Goal: Check status: Check status

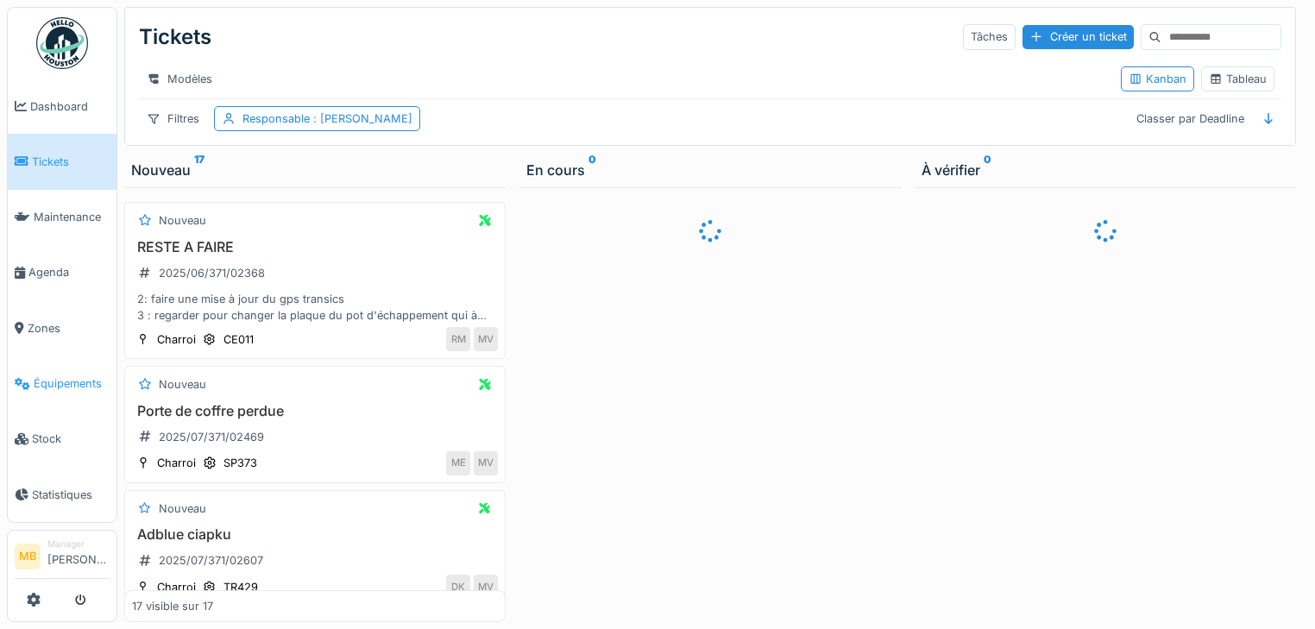
click at [85, 375] on span "Équipements" at bounding box center [72, 383] width 76 height 16
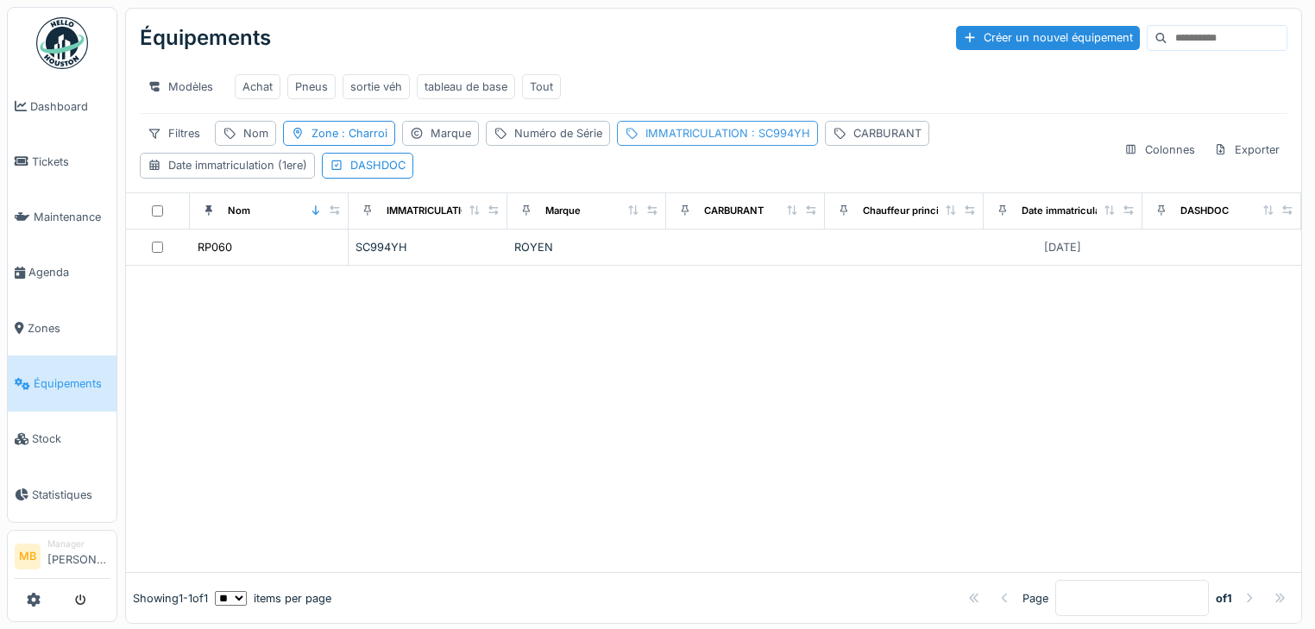
click at [724, 142] on div "IMMATRICULATION : SC994YH" at bounding box center [728, 133] width 165 height 16
click at [856, 229] on icon at bounding box center [854, 225] width 14 height 11
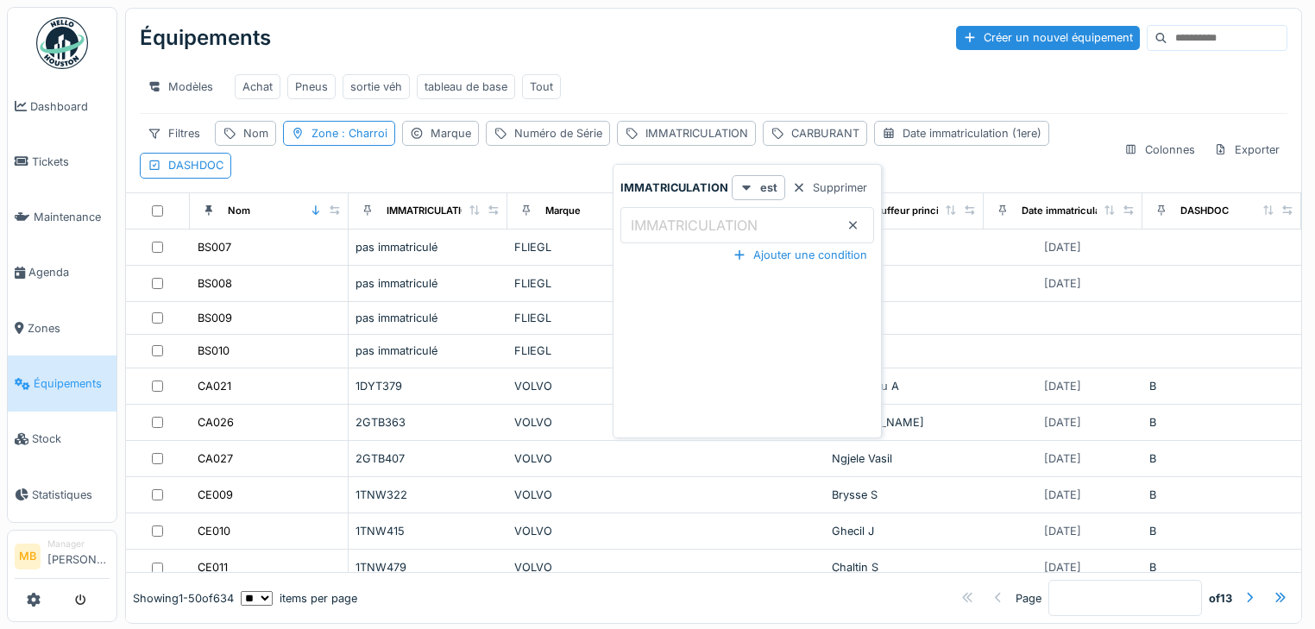
click at [333, 177] on div "Filtres Nom Zone : Charroi Marque Numéro de Série IMMATRICULATION CARBURANT Dat…" at bounding box center [625, 149] width 970 height 57
click at [262, 142] on div "Nom" at bounding box center [255, 133] width 25 height 16
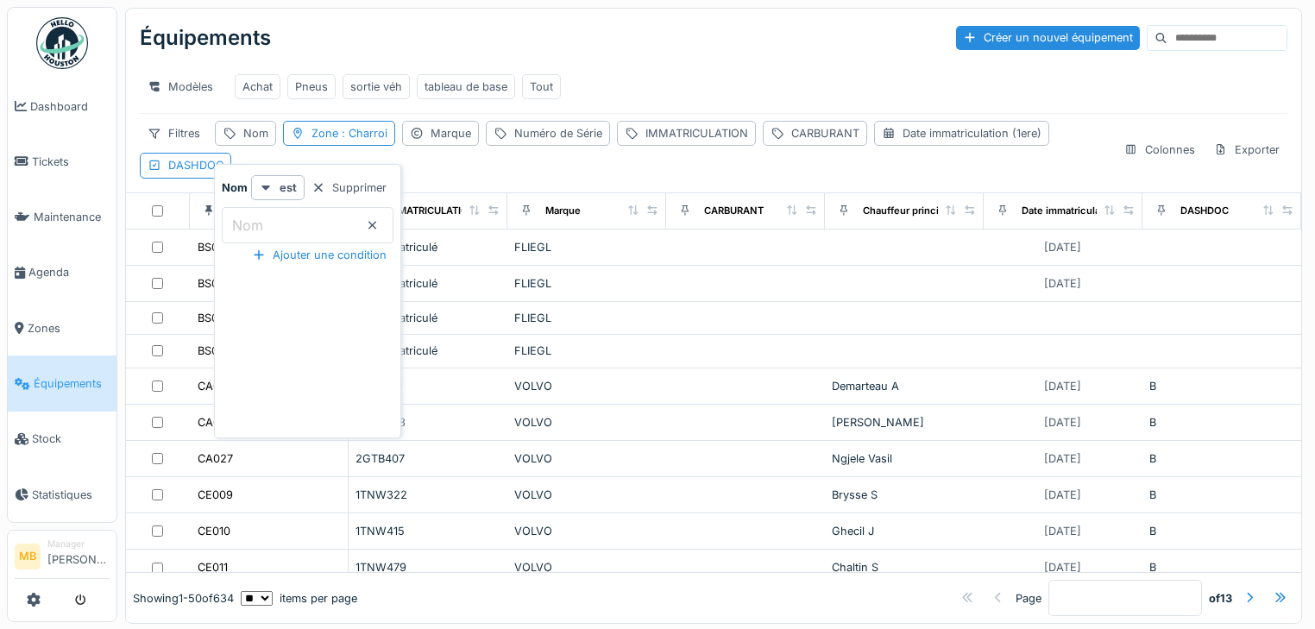
click at [266, 221] on label "Nom" at bounding box center [248, 225] width 38 height 21
click at [266, 221] on input "Nom" at bounding box center [308, 225] width 172 height 36
type input "*****"
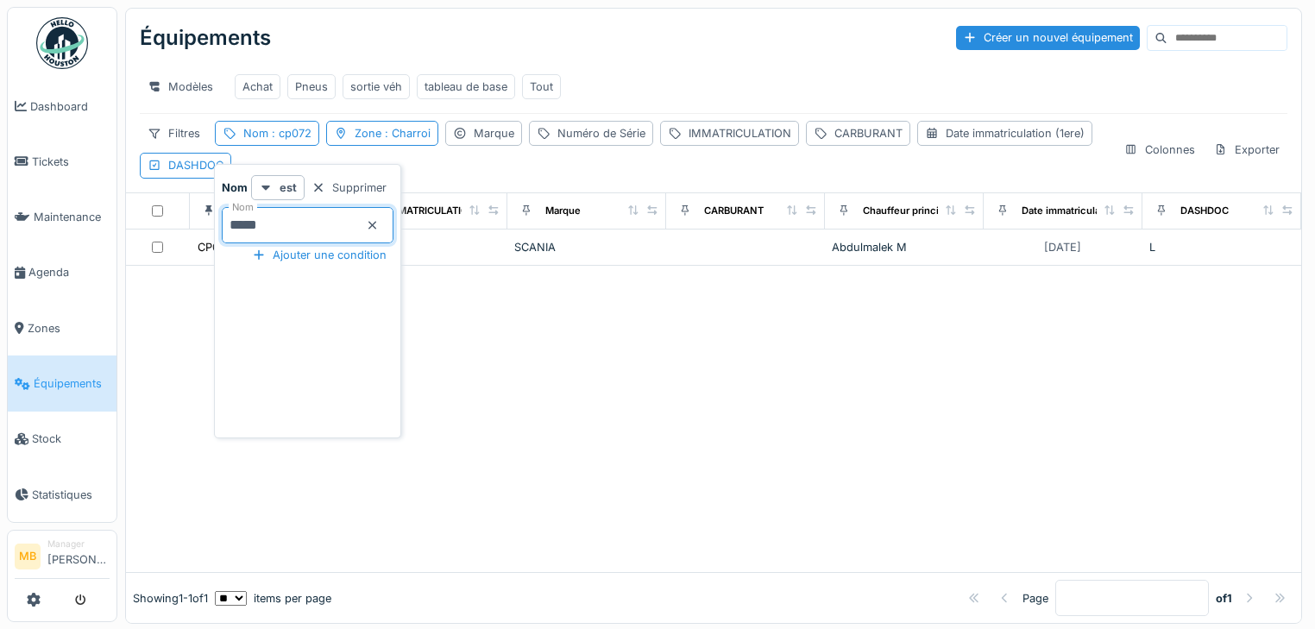
click at [650, 330] on div at bounding box center [713, 419] width 1175 height 306
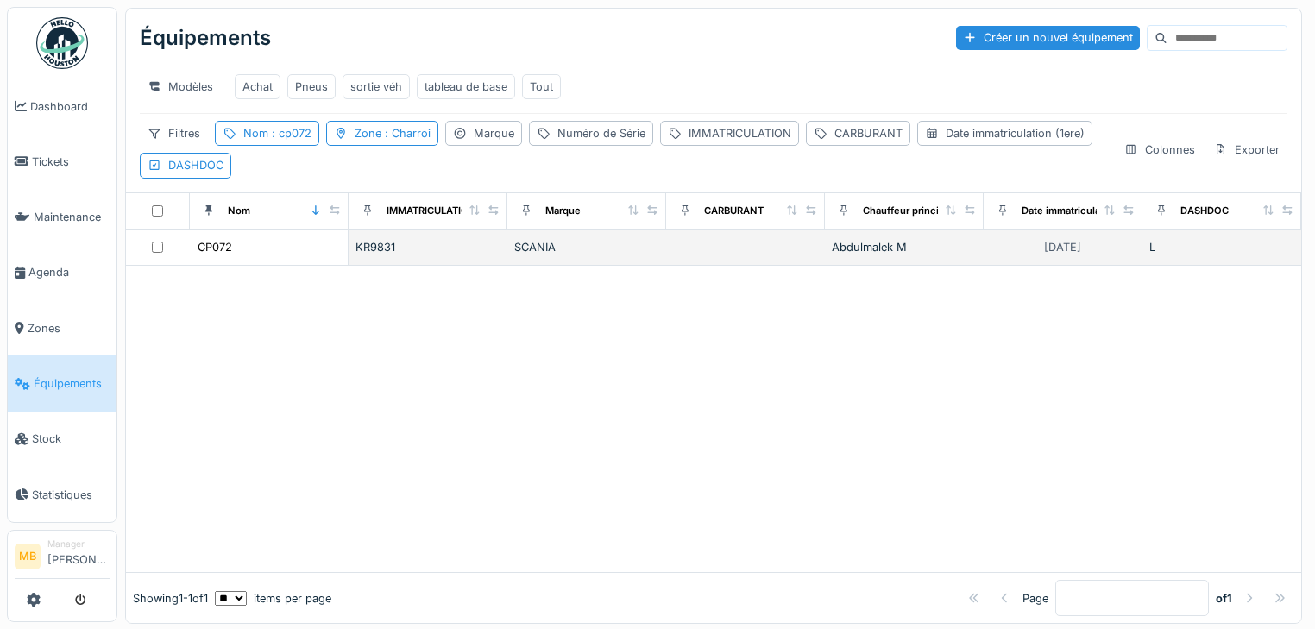
click at [165, 253] on div at bounding box center [158, 247] width 50 height 11
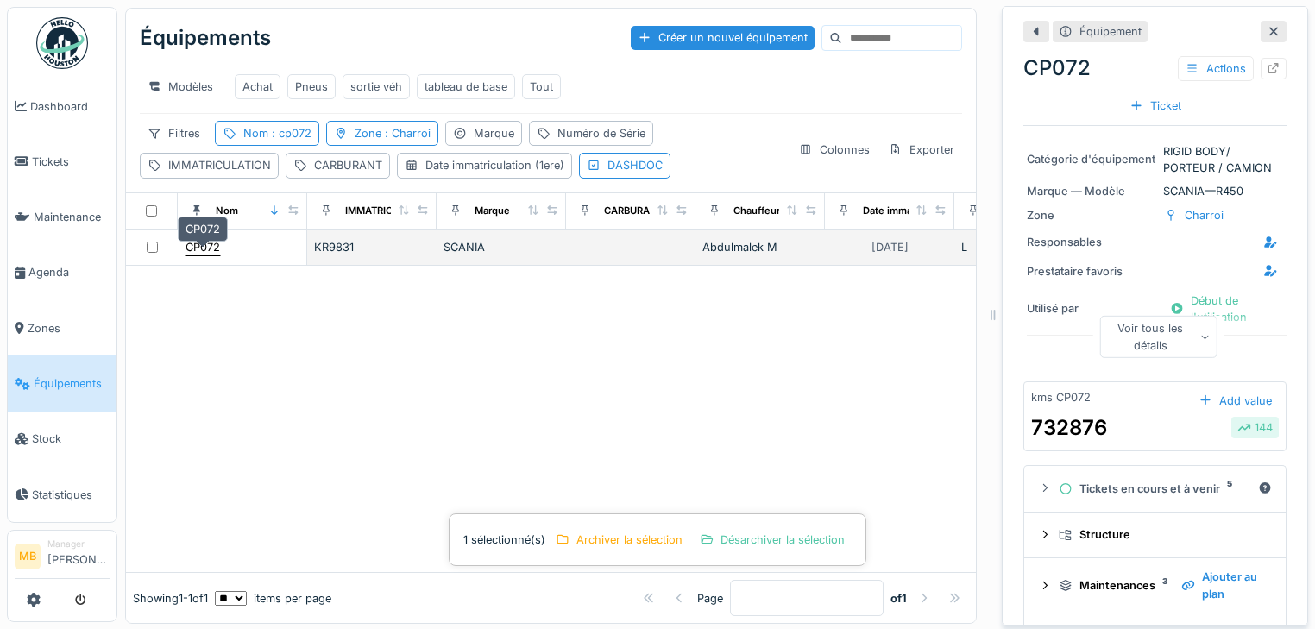
click at [213, 255] on div "CP072" at bounding box center [203, 247] width 35 height 16
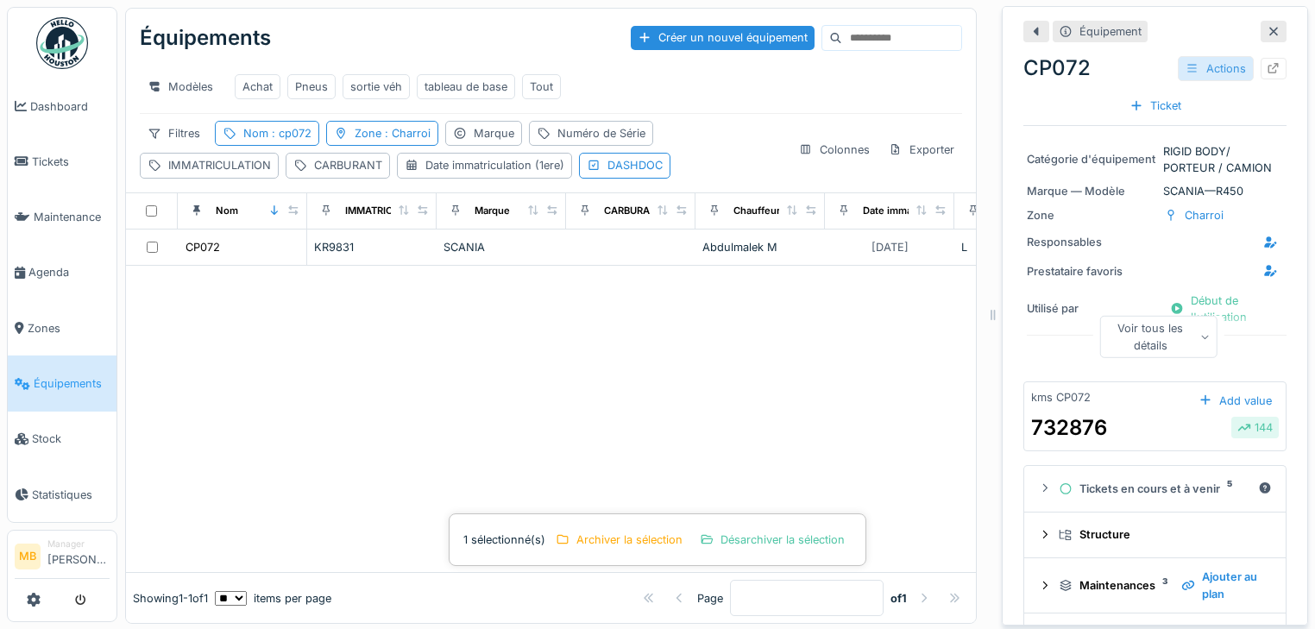
click at [1216, 73] on div "Actions" at bounding box center [1216, 68] width 76 height 25
click at [1267, 69] on icon at bounding box center [1274, 68] width 14 height 11
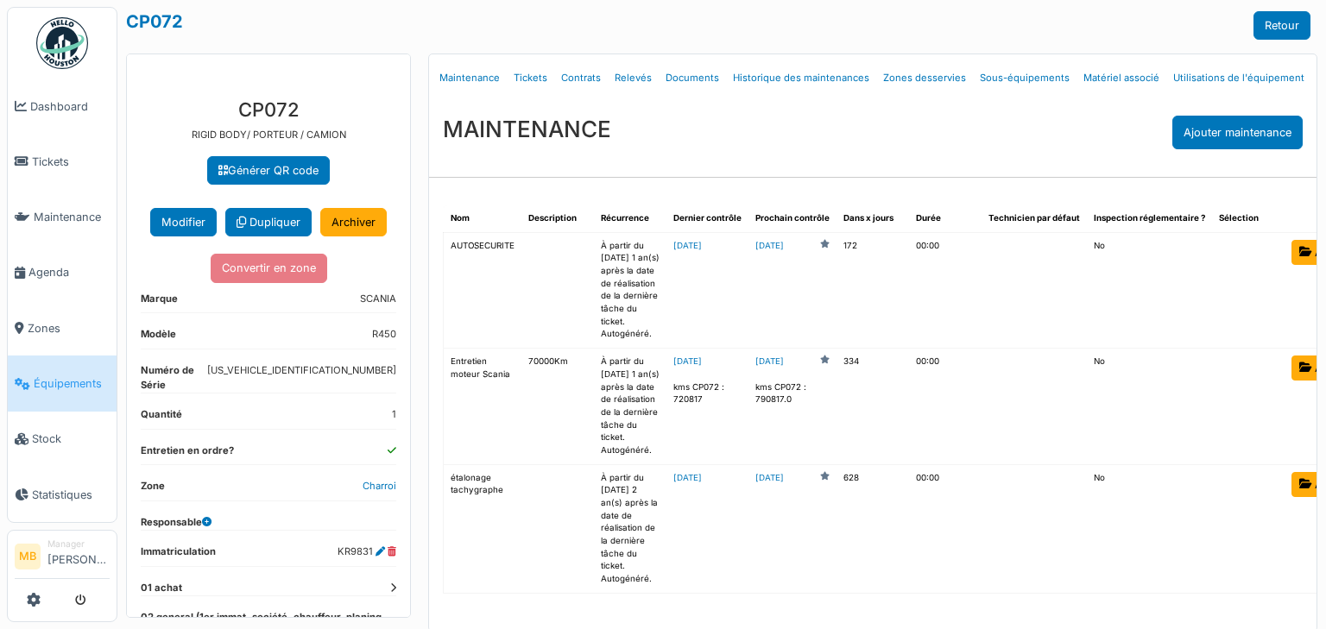
click at [514, 78] on link "Tickets" at bounding box center [530, 78] width 47 height 41
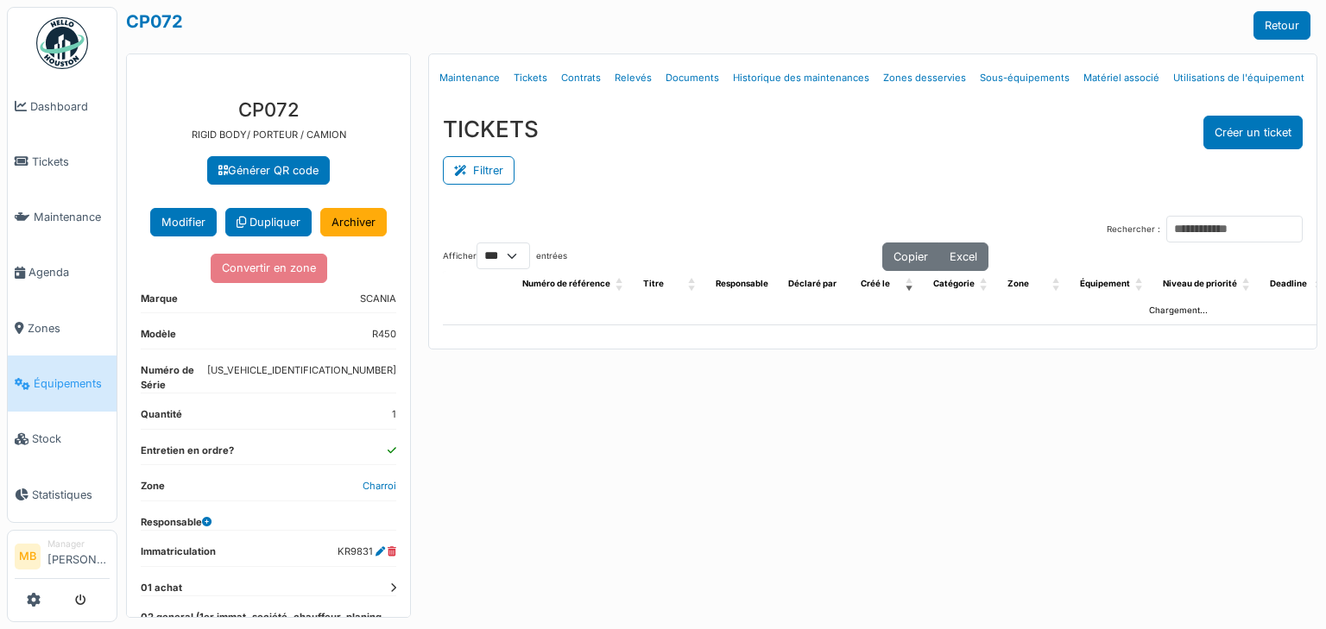
select select "***"
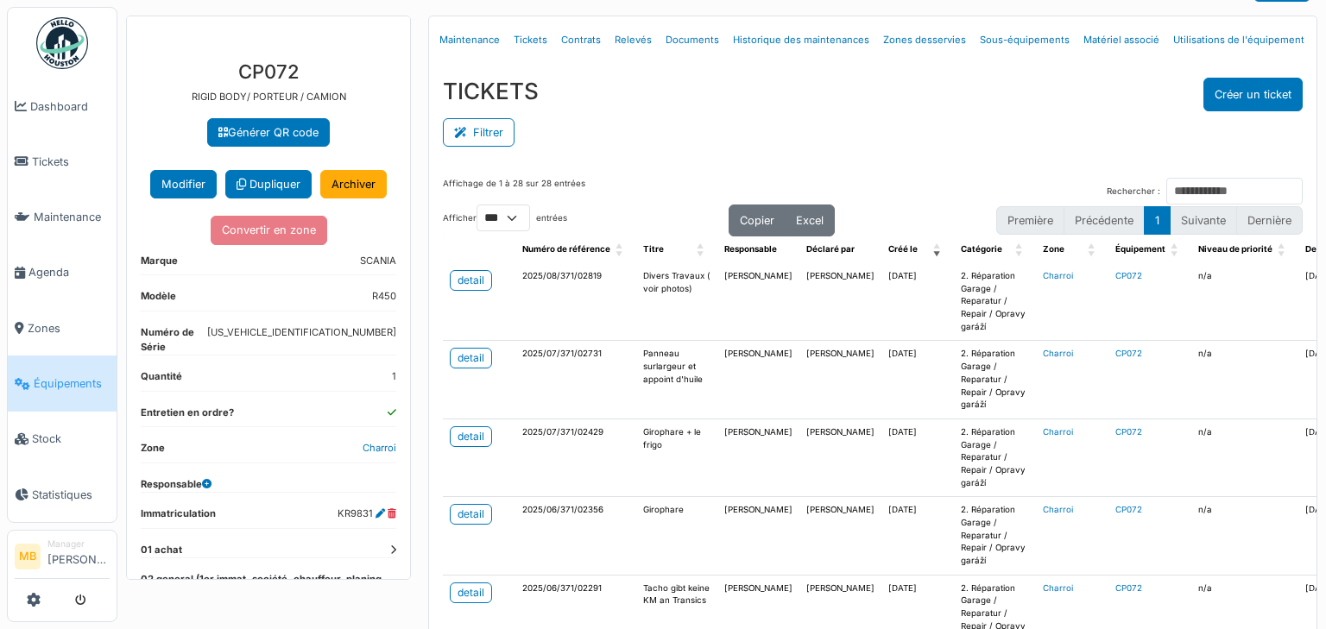
scroll to position [69, 0]
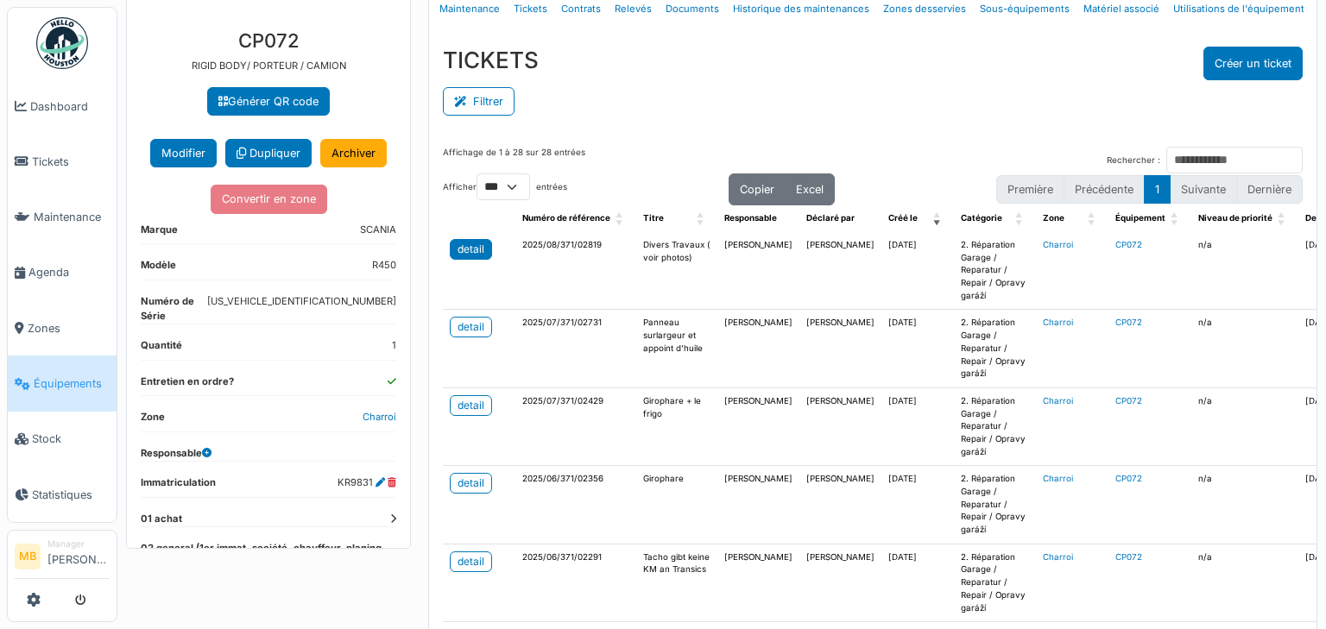
click at [469, 246] on div "detail" at bounding box center [470, 250] width 27 height 16
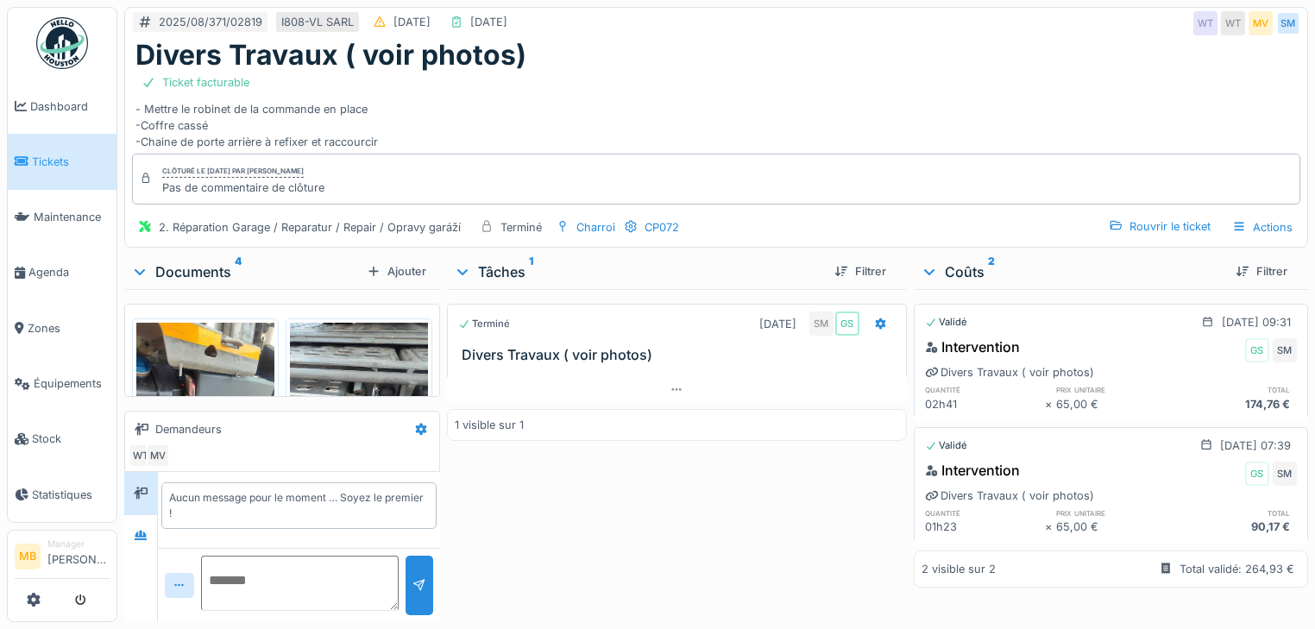
scroll to position [10, 0]
click at [386, 331] on img at bounding box center [359, 415] width 138 height 184
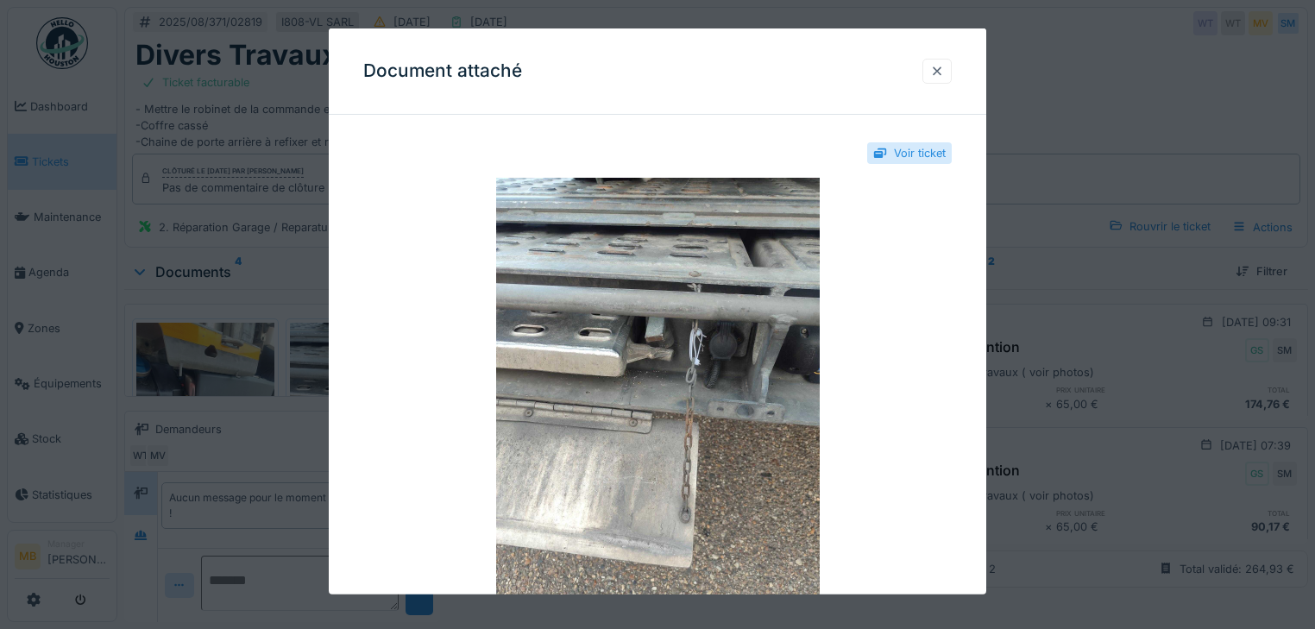
click at [944, 66] on div at bounding box center [937, 71] width 14 height 16
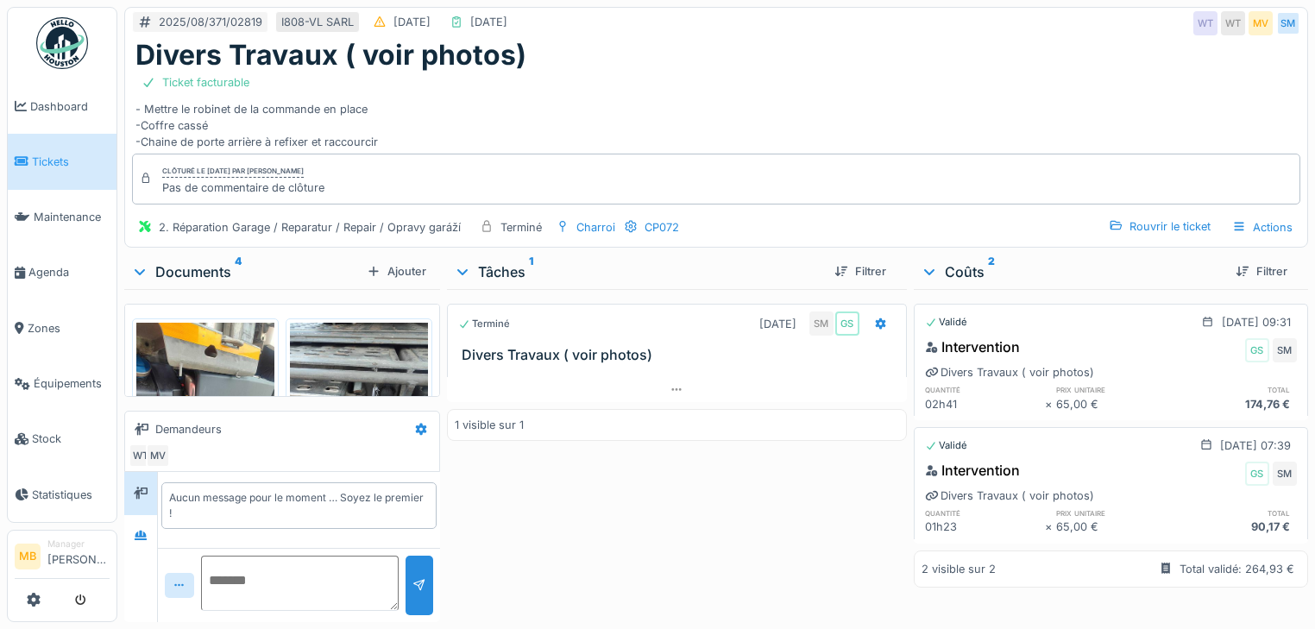
scroll to position [0, 0]
